Goal: Task Accomplishment & Management: Use online tool/utility

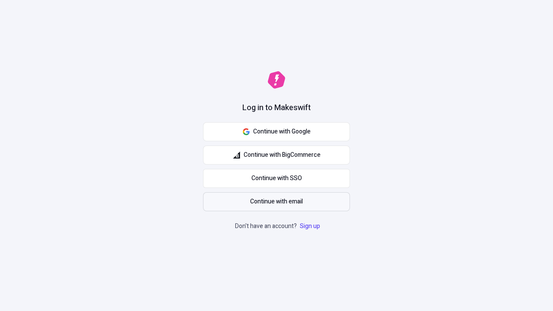
click at [276, 202] on span "Continue with email" at bounding box center [276, 201] width 53 height 9
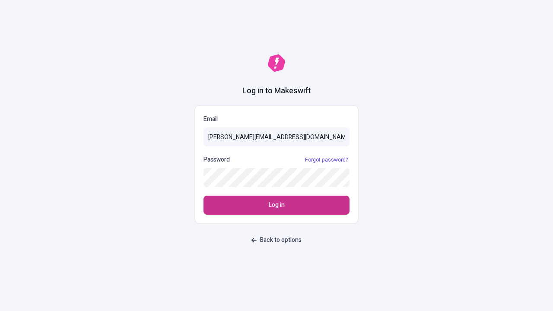
click at [276, 205] on span "Log in" at bounding box center [277, 204] width 16 height 9
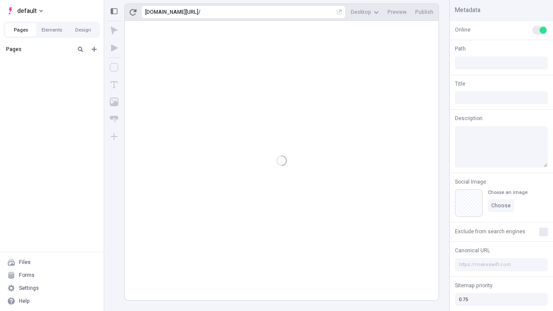
type input "/deep-link-stultus"
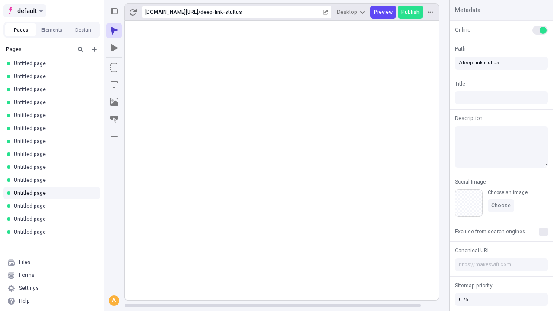
click at [24, 11] on span "default" at bounding box center [26, 11] width 19 height 10
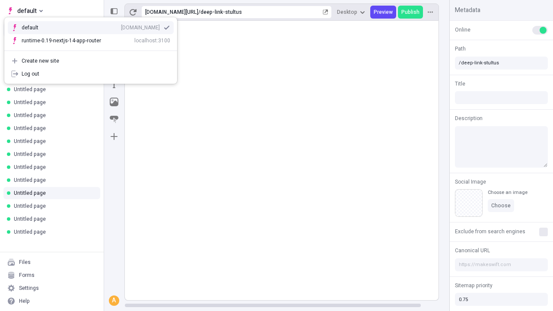
click at [91, 61] on div "Create new site" at bounding box center [96, 60] width 148 height 7
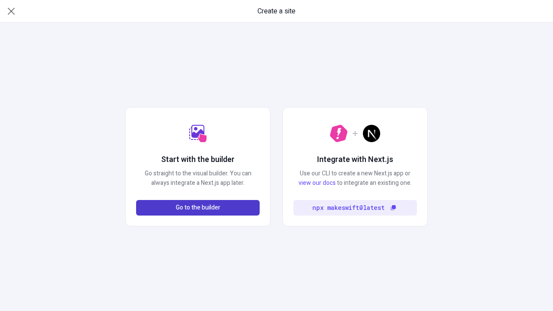
click at [198, 208] on span "Go to the builder" at bounding box center [198, 207] width 44 height 9
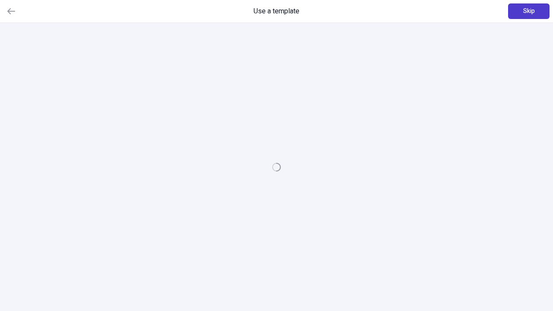
click at [528, 11] on span "Skip" at bounding box center [529, 10] width 12 height 9
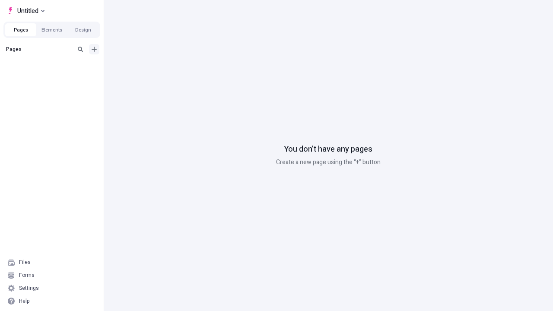
click at [94, 49] on icon "Add new" at bounding box center [94, 49] width 5 height 5
click at [138, 67] on span "Blank page" at bounding box center [145, 66] width 54 height 7
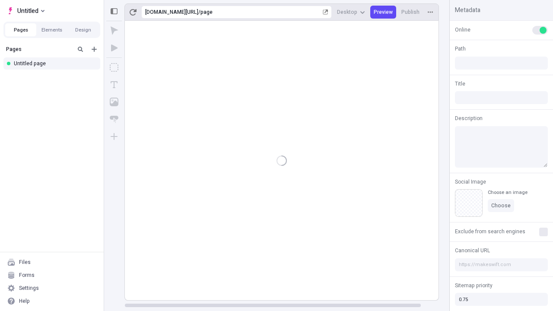
type input "/page"
click at [114, 67] on icon "Box" at bounding box center [114, 67] width 9 height 9
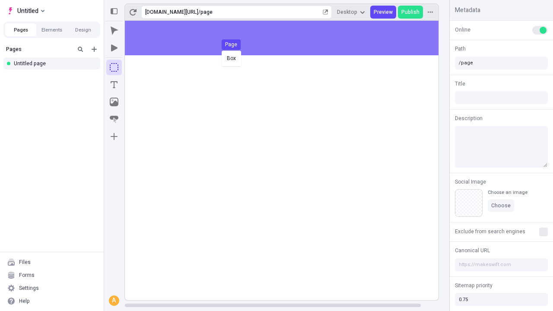
click at [290, 38] on div "Box Page" at bounding box center [276, 155] width 553 height 311
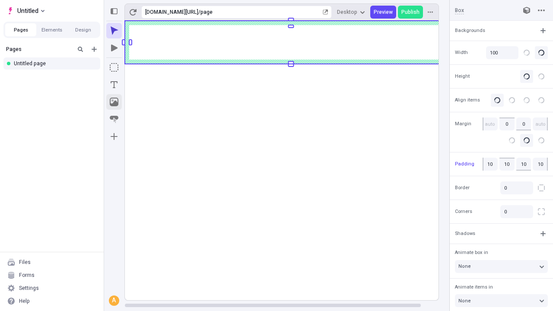
click at [114, 102] on icon "Image" at bounding box center [114, 102] width 9 height 9
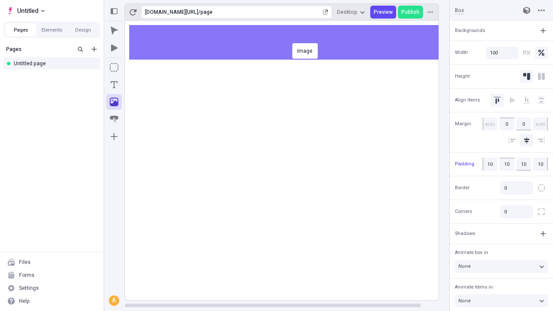
click at [290, 42] on div "Image" at bounding box center [276, 155] width 553 height 311
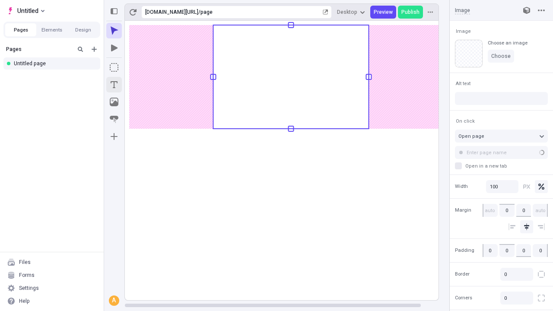
click at [114, 85] on icon "Text" at bounding box center [114, 84] width 7 height 7
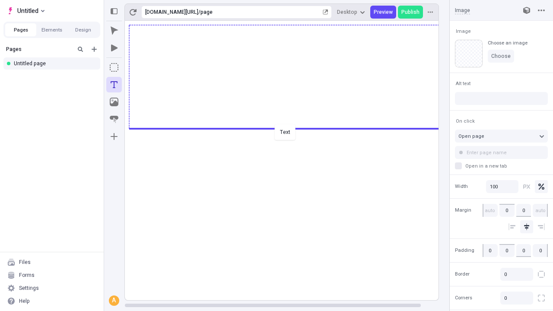
click at [290, 128] on div "Text" at bounding box center [276, 155] width 553 height 311
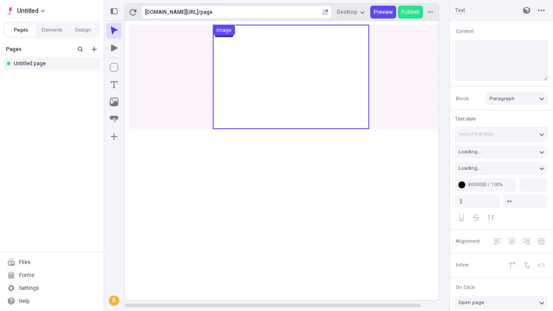
type input "18"
type input "1.5"
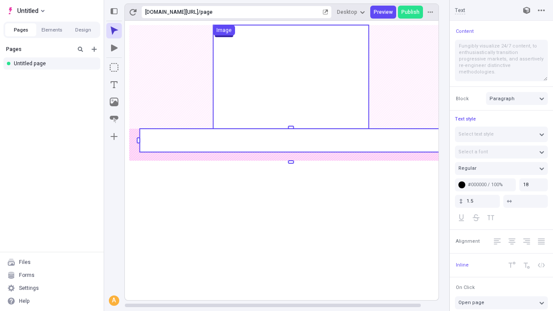
click at [290, 140] on rect at bounding box center [290, 140] width 302 height 23
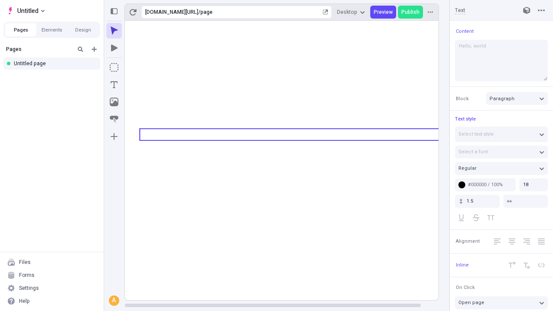
type textarea "Hello, world!"
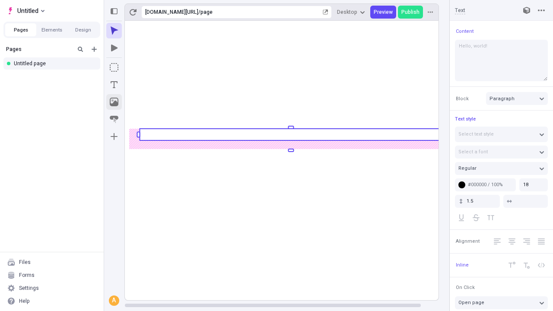
click at [114, 102] on icon "Image" at bounding box center [114, 102] width 9 height 9
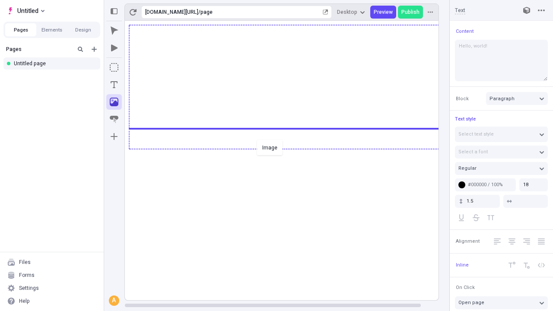
click at [290, 148] on div "Image" at bounding box center [276, 155] width 553 height 311
